Goal: Check status: Check status

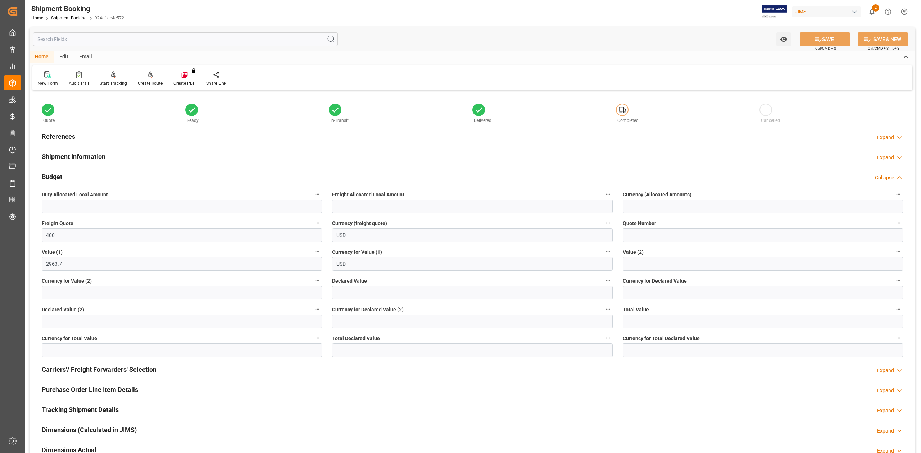
click at [62, 136] on h2 "References" at bounding box center [58, 137] width 33 height 10
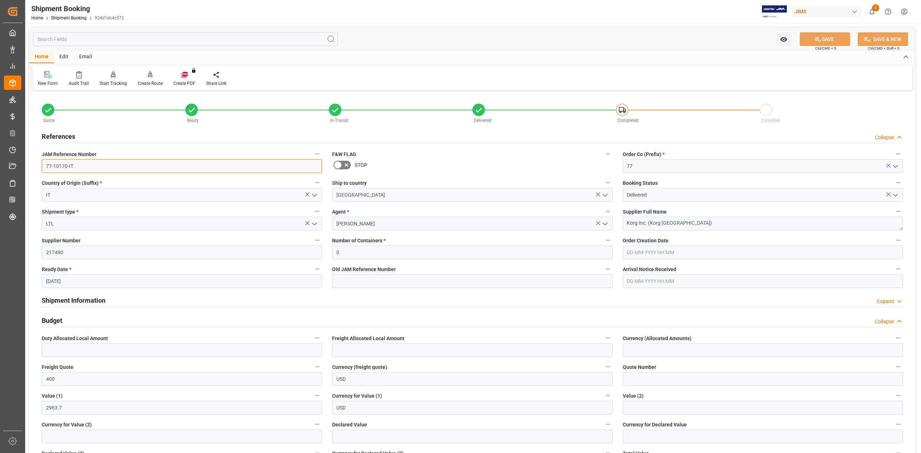
click at [80, 162] on input "77-10170-IT" at bounding box center [182, 166] width 280 height 14
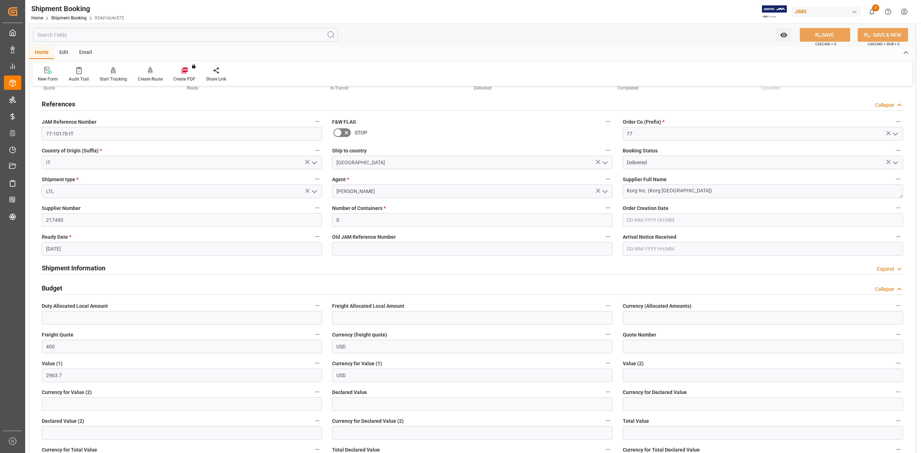
scroll to position [48, 0]
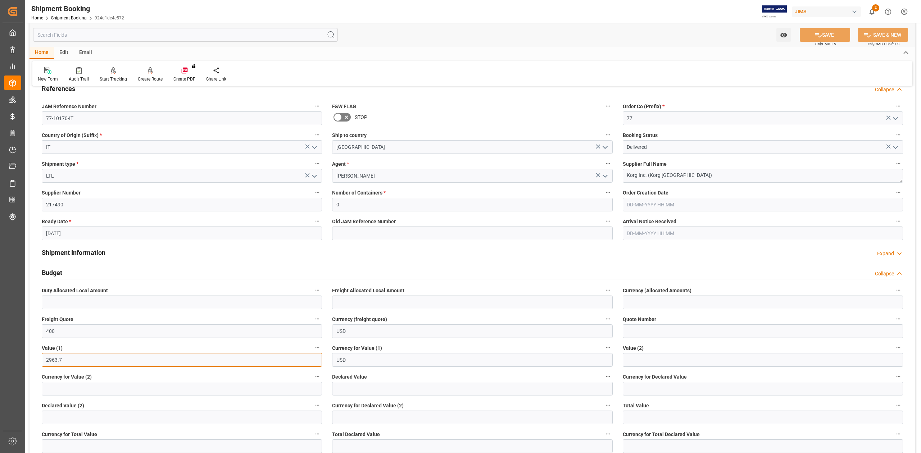
drag, startPoint x: 69, startPoint y: 360, endPoint x: 39, endPoint y: 357, distance: 30.7
click at [39, 357] on div "Value (1) 2963.7" at bounding box center [182, 355] width 290 height 29
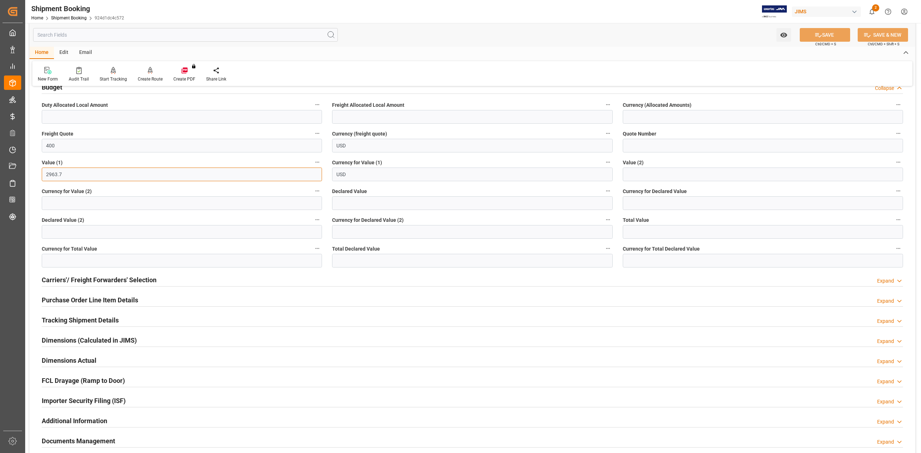
scroll to position [288, 0]
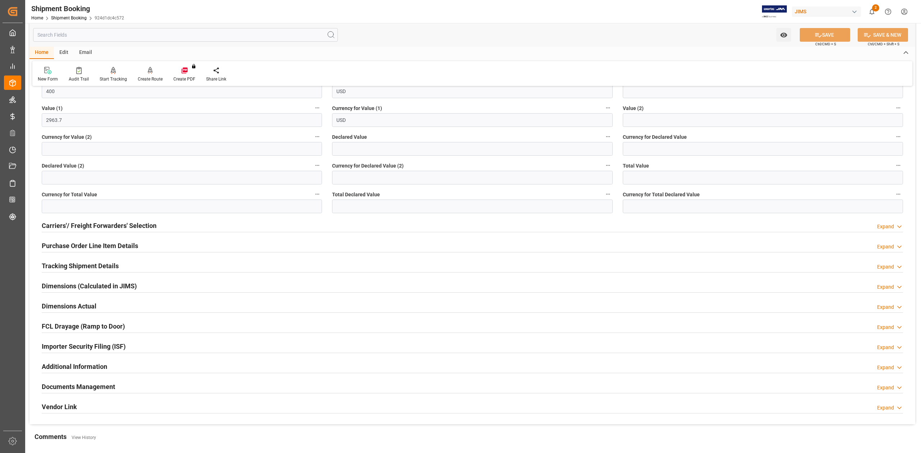
click at [396, 287] on div "Dimensions (Calculated in JIMS) Expand" at bounding box center [472, 286] width 861 height 14
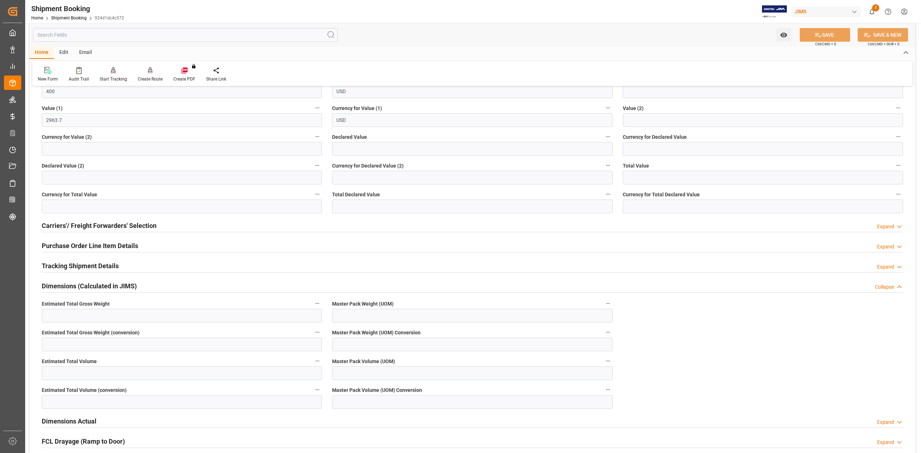
click at [121, 286] on h2 "Dimensions (Calculated in JIMS)" at bounding box center [89, 286] width 95 height 10
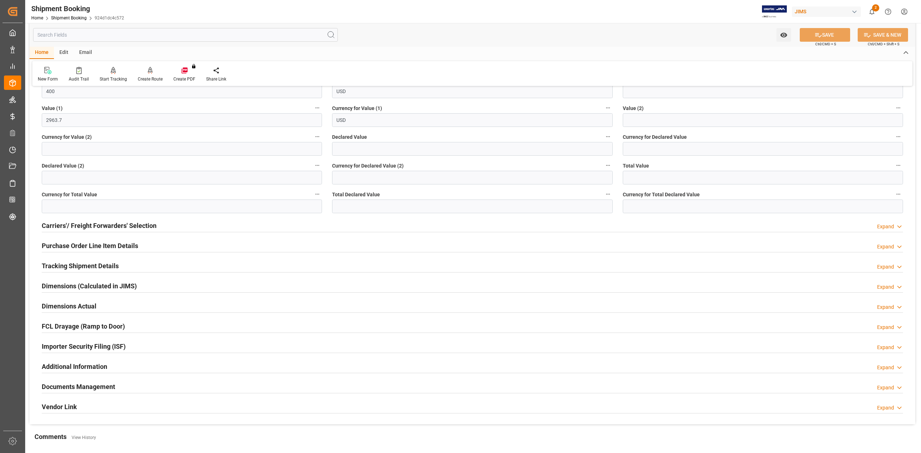
click at [99, 266] on h2 "Tracking Shipment Details" at bounding box center [80, 266] width 77 height 10
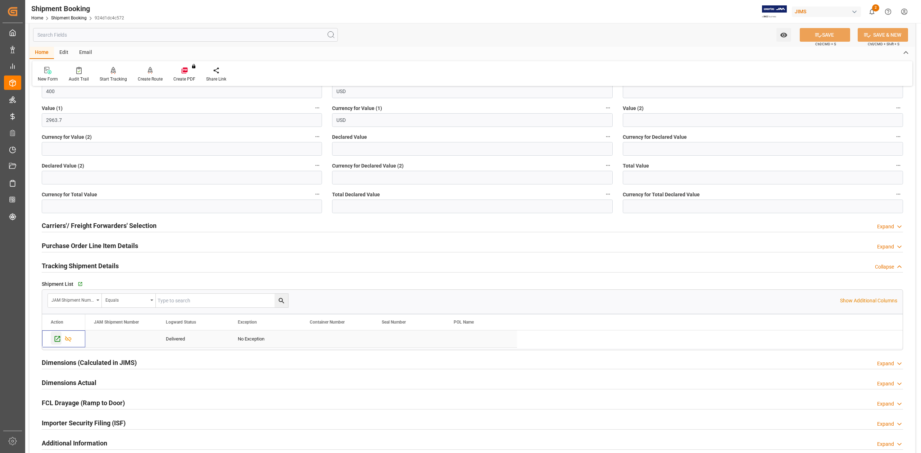
click at [53, 339] on div "Press SPACE to select this row." at bounding box center [56, 338] width 11 height 13
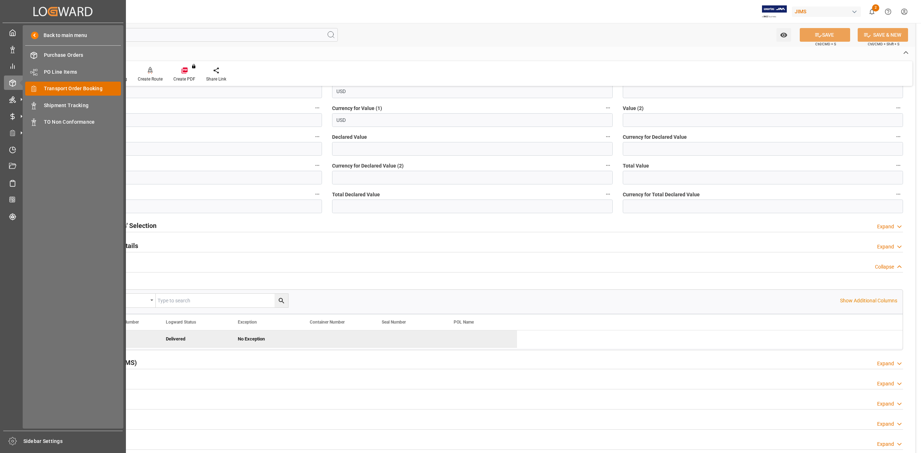
click at [81, 92] on div "Transport Order Booking Transport Order Booking" at bounding box center [73, 89] width 96 height 14
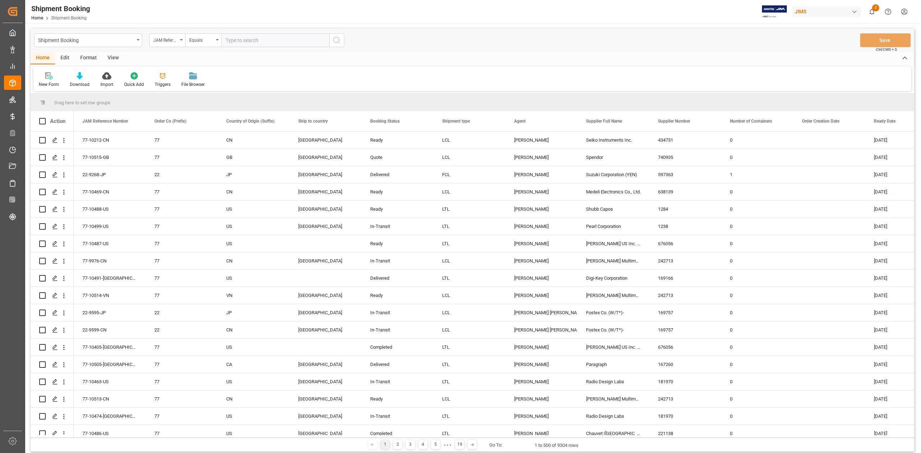
click at [249, 40] on input "text" at bounding box center [275, 40] width 108 height 14
type input "77-10017-DE"
click at [336, 42] on icon "search button" at bounding box center [336, 40] width 9 height 9
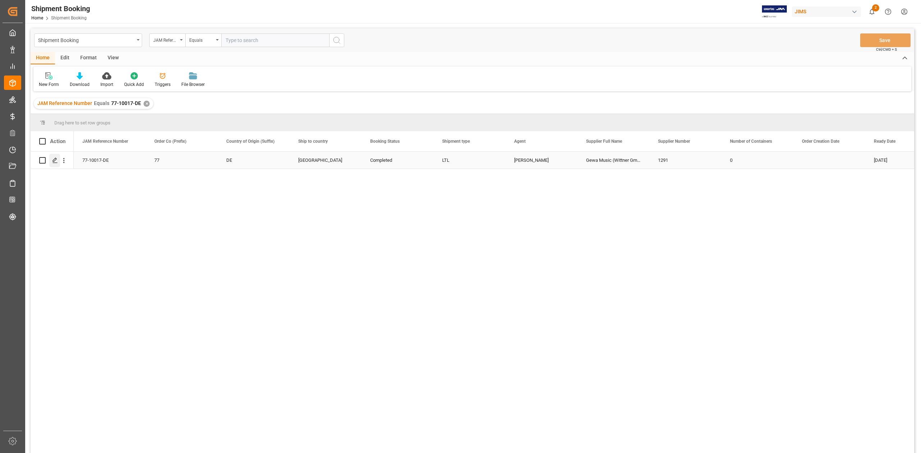
click at [55, 159] on polygon "Press SPACE to select this row." at bounding box center [55, 160] width 4 height 4
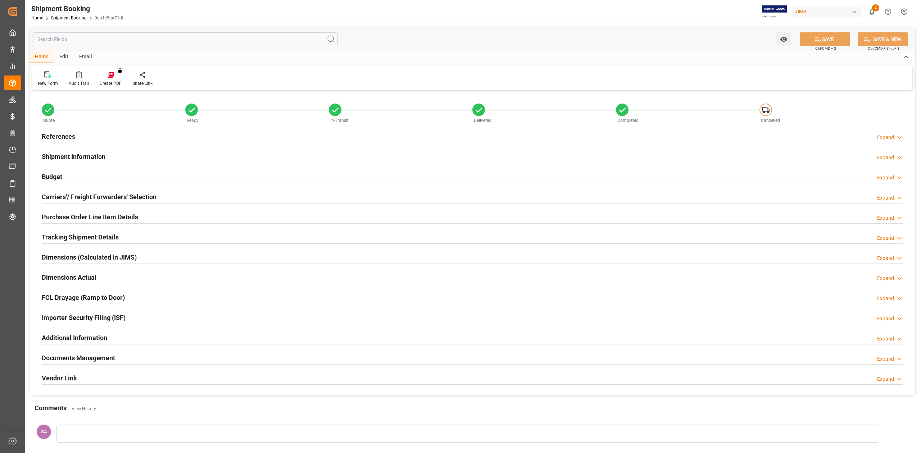
type input "0"
type input "[DATE]"
click at [98, 362] on h2 "Documents Management" at bounding box center [78, 358] width 73 height 10
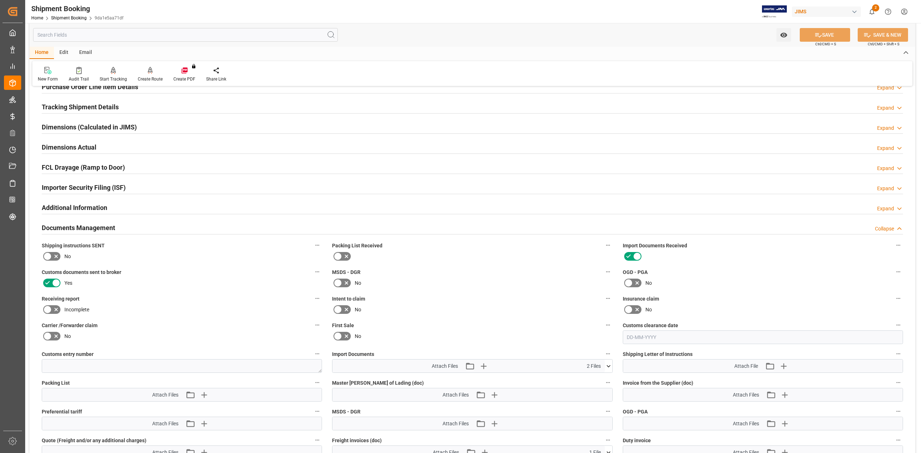
scroll to position [192, 0]
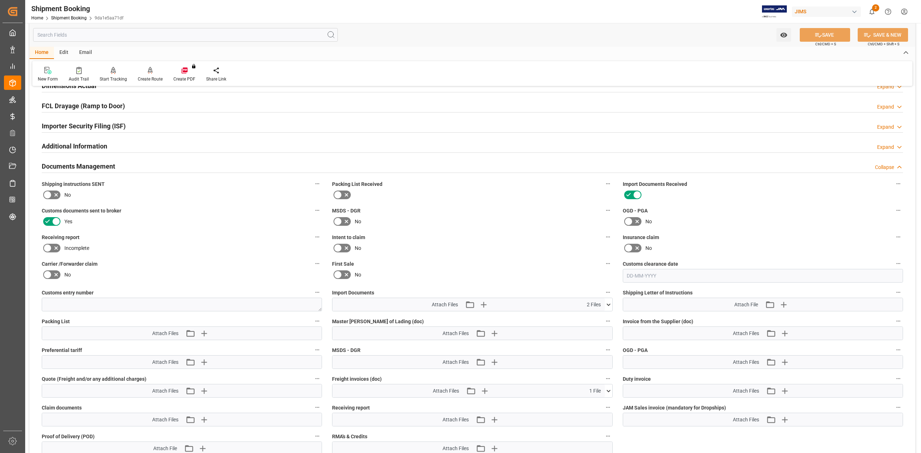
click at [609, 307] on icon at bounding box center [609, 305] width 8 height 8
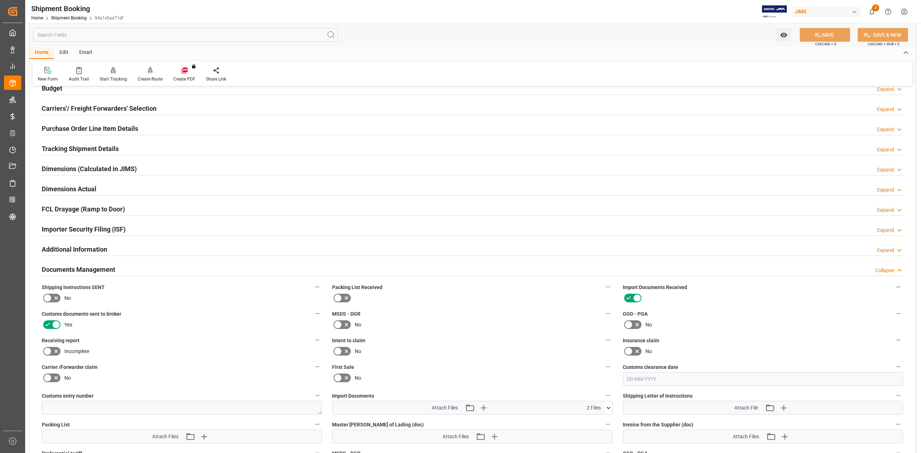
scroll to position [0, 0]
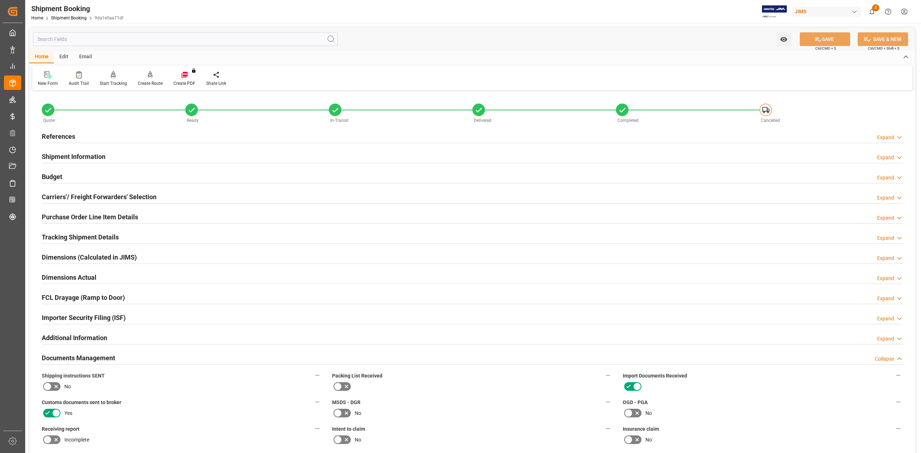
click at [64, 138] on h2 "References" at bounding box center [58, 137] width 33 height 10
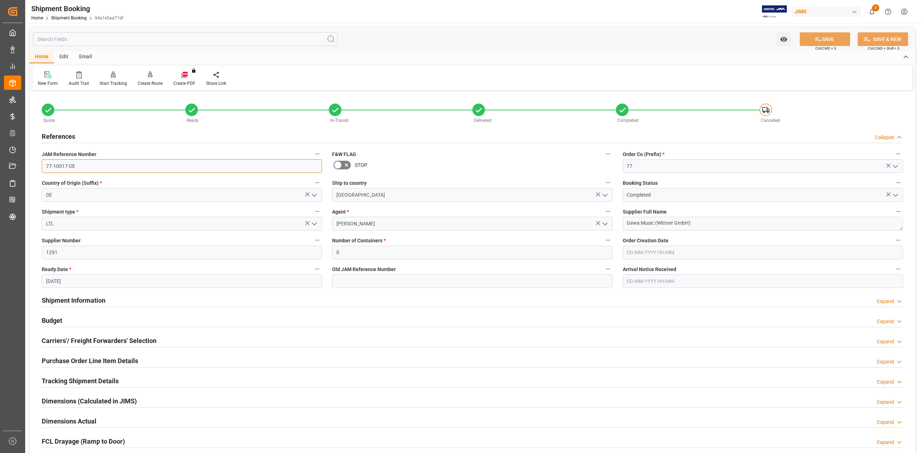
click at [104, 164] on input "77-10017-DE" at bounding box center [182, 166] width 280 height 14
drag, startPoint x: 100, startPoint y: 298, endPoint x: 540, endPoint y: 329, distance: 440.9
click at [100, 298] on h2 "Shipment Information" at bounding box center [74, 301] width 64 height 10
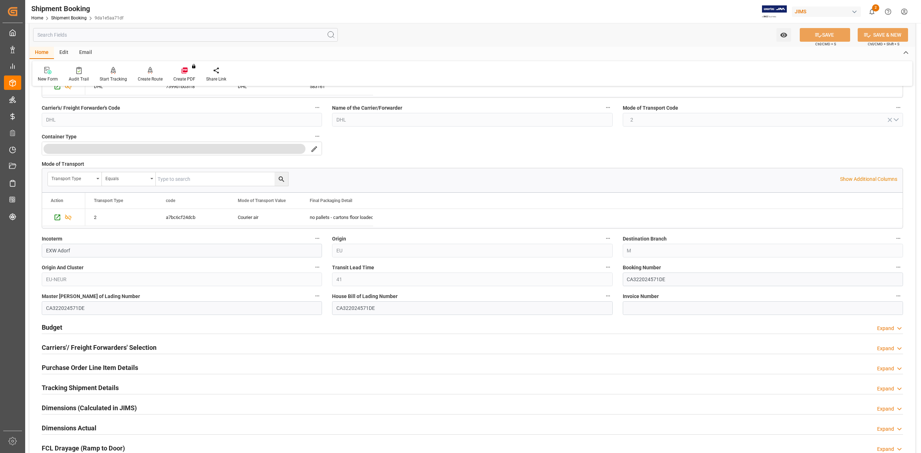
scroll to position [288, 0]
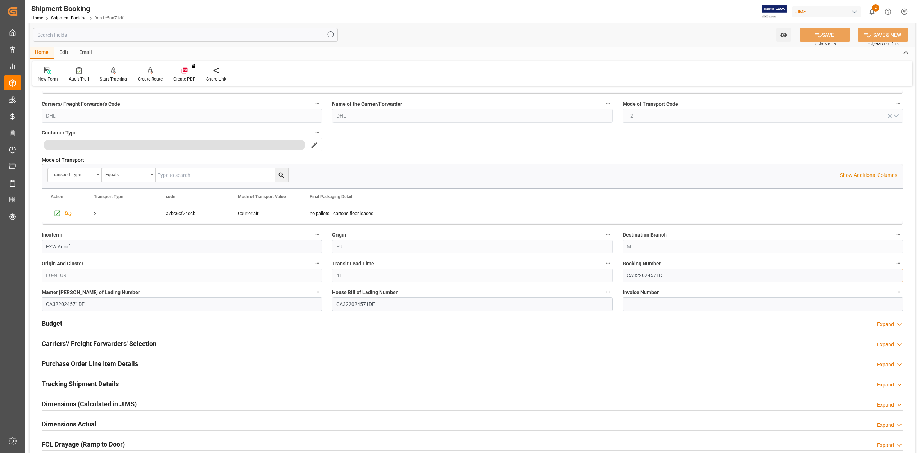
click at [642, 279] on input "CA322024571DE" at bounding box center [763, 276] width 280 height 14
drag, startPoint x: 55, startPoint y: 321, endPoint x: 274, endPoint y: 314, distance: 218.8
click at [55, 321] on h2 "Budget" at bounding box center [52, 324] width 20 height 10
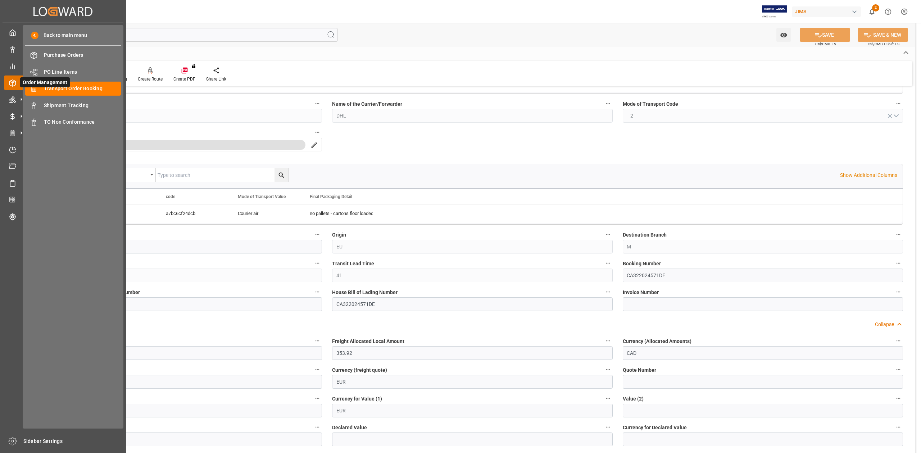
click at [57, 85] on span "Order Management" at bounding box center [45, 82] width 50 height 10
click at [91, 86] on span "Transport Order Booking" at bounding box center [82, 89] width 77 height 8
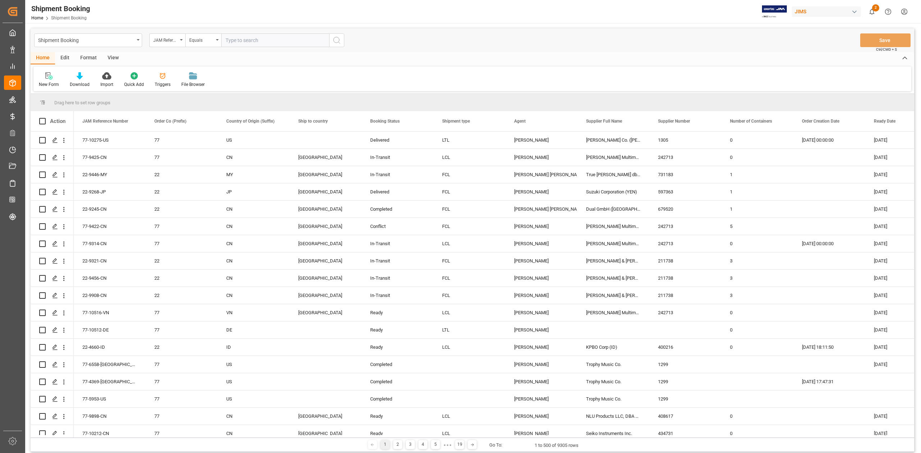
click at [271, 41] on input "text" at bounding box center [275, 40] width 108 height 14
type input "77-10370-CN"
click at [340, 42] on icon "search button" at bounding box center [336, 40] width 9 height 9
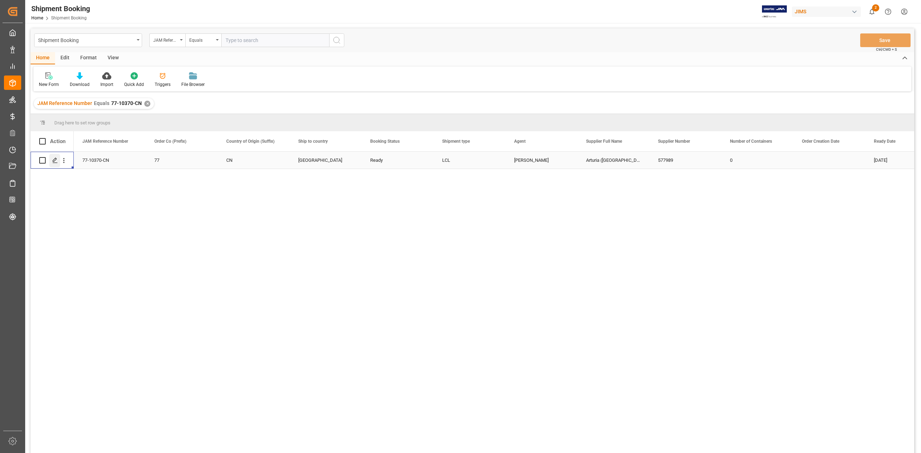
click at [55, 161] on icon "Press SPACE to select this row." at bounding box center [55, 161] width 6 height 6
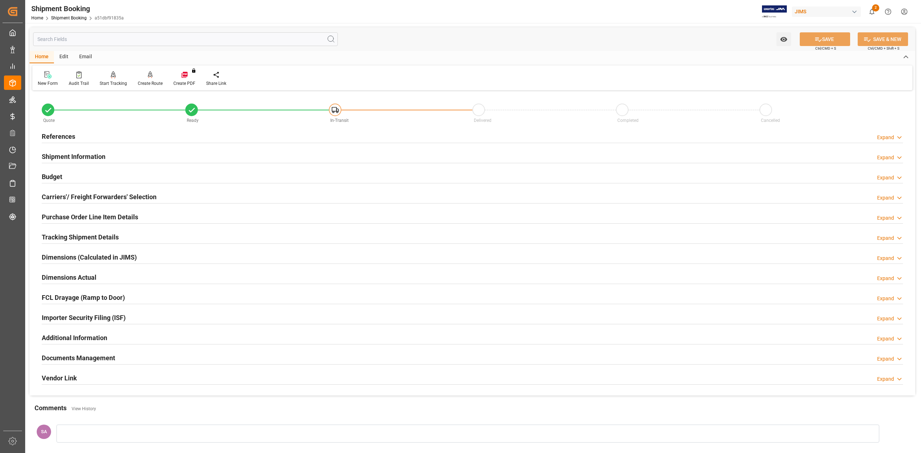
click at [96, 357] on h2 "Documents Management" at bounding box center [78, 358] width 73 height 10
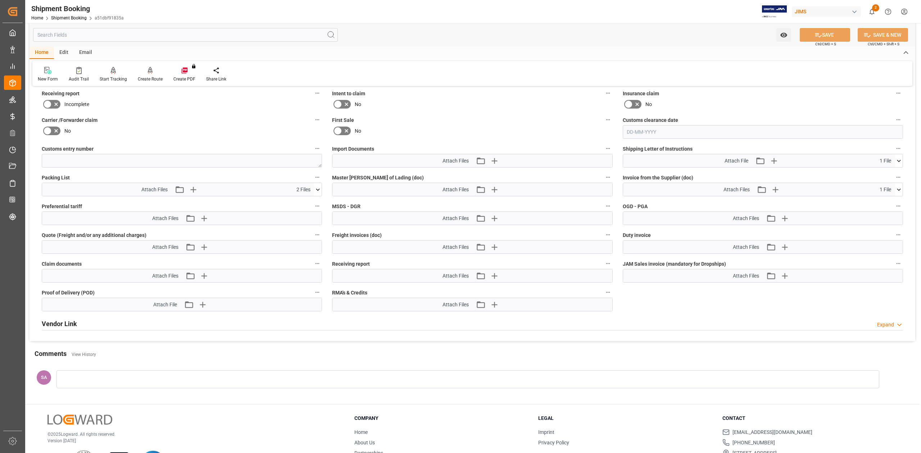
scroll to position [288, 0]
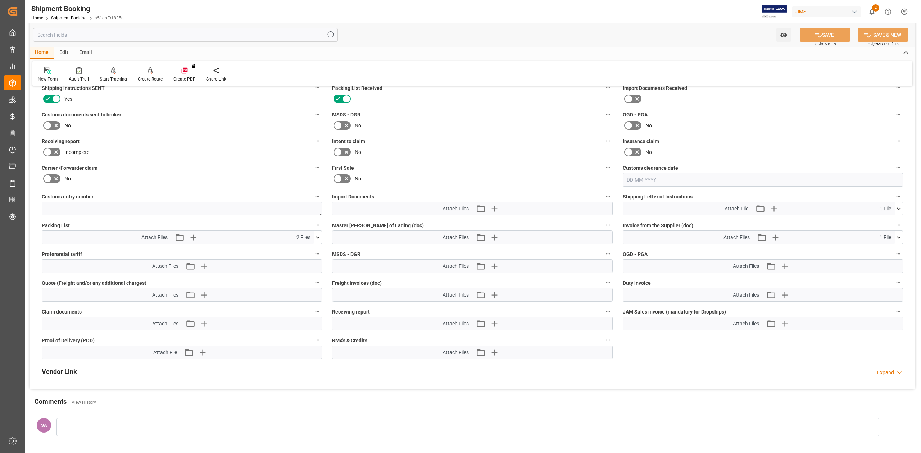
click at [898, 236] on icon at bounding box center [899, 238] width 8 height 8
click at [898, 236] on icon at bounding box center [899, 237] width 4 height 2
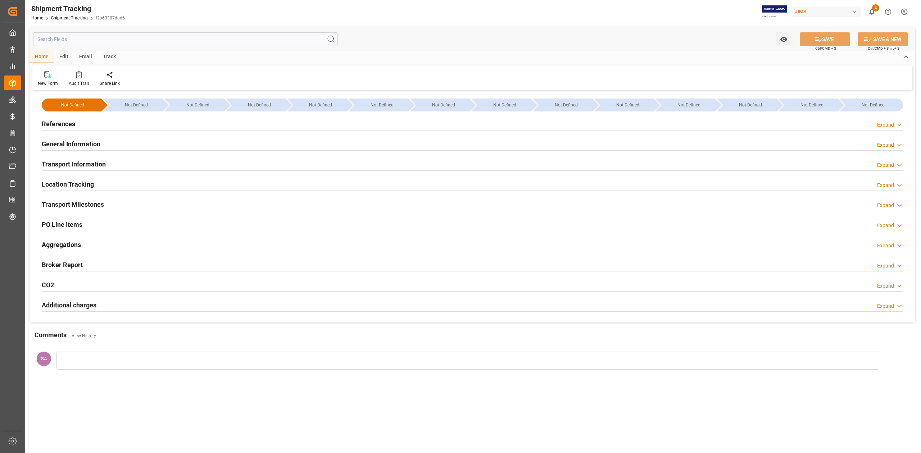
type input "16-07-2025 00:00"
type input "17-07-2025 00:00"
type input "28-07-2025 00:00"
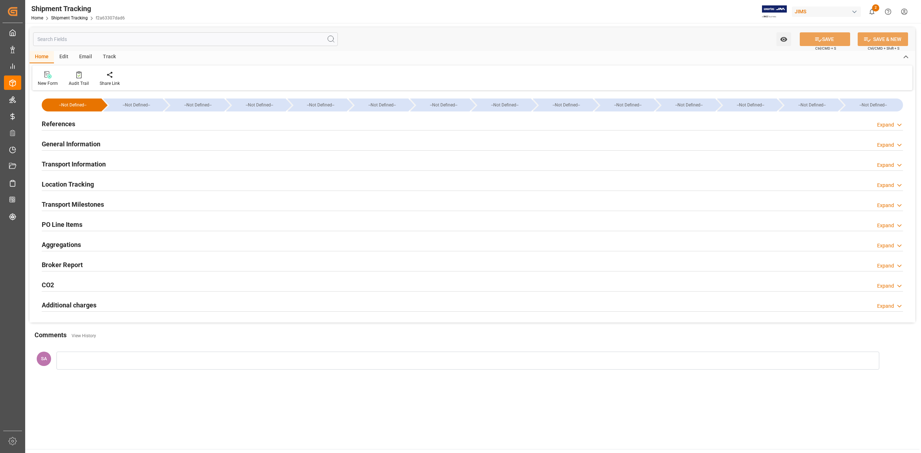
type input "[DATE]"
click at [68, 206] on h2 "Transport Milestones" at bounding box center [73, 205] width 62 height 10
